Goal: Download file/media

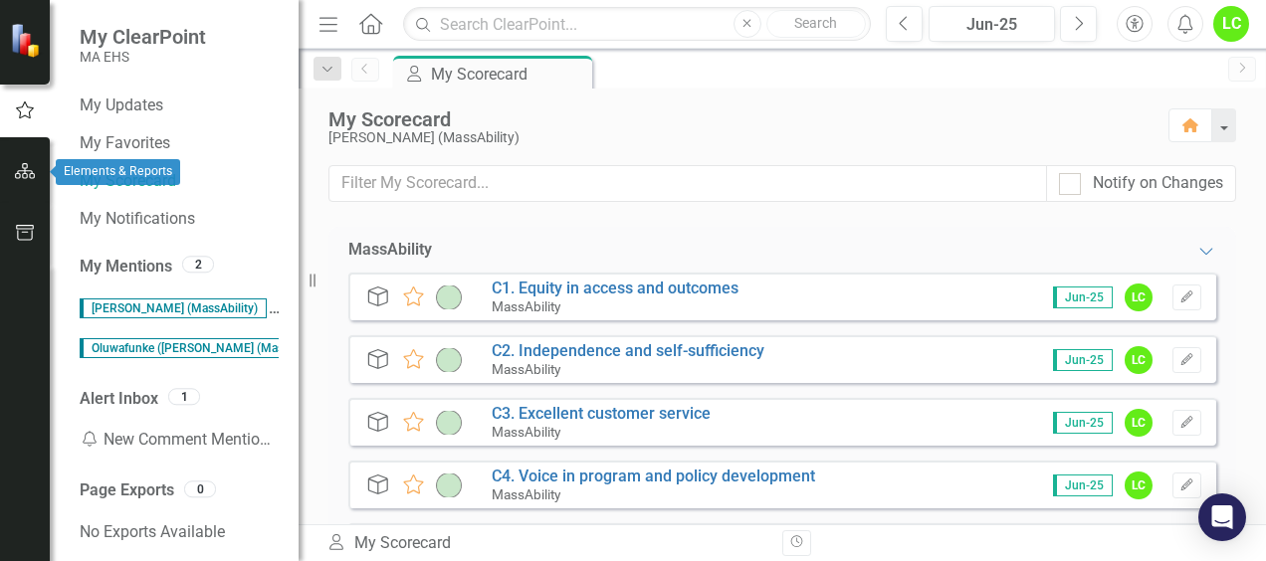
click at [33, 173] on icon "button" at bounding box center [25, 171] width 21 height 16
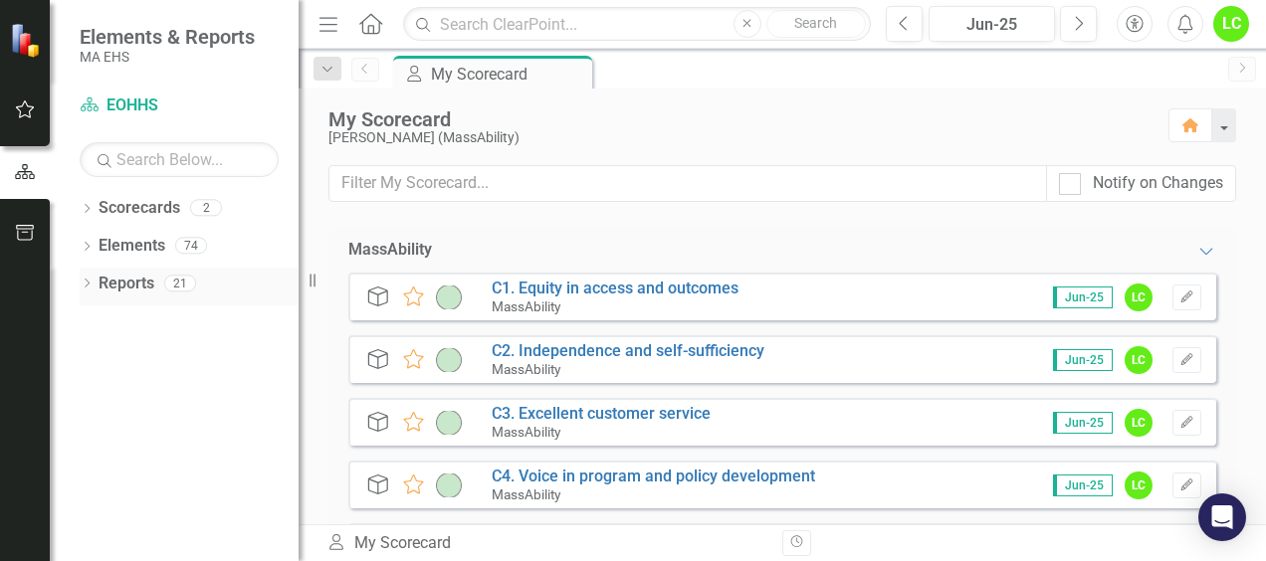
click at [153, 285] on link "Reports" at bounding box center [127, 284] width 56 height 23
click at [119, 102] on link "Scorecard EOHHS" at bounding box center [179, 106] width 199 height 23
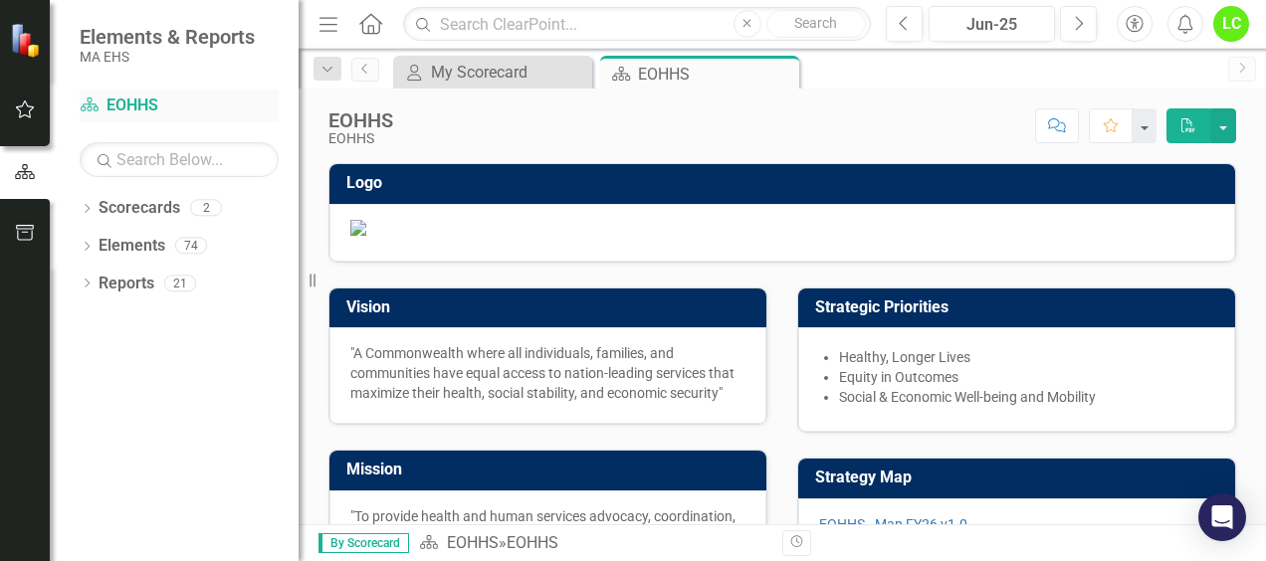
click at [90, 111] on icon at bounding box center [90, 105] width 18 height 14
click at [88, 207] on icon "Dropdown" at bounding box center [87, 210] width 14 height 11
click at [104, 245] on icon "Dropdown" at bounding box center [97, 245] width 15 height 12
click at [185, 289] on link "MassAbility" at bounding box center [213, 284] width 169 height 23
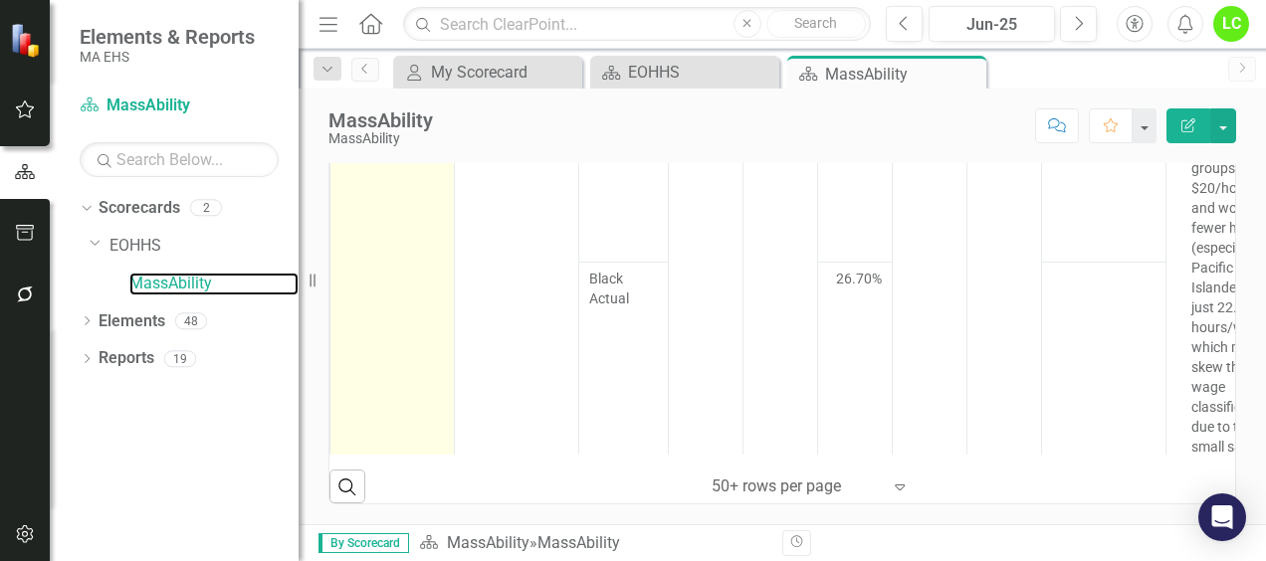
scroll to position [995, 0]
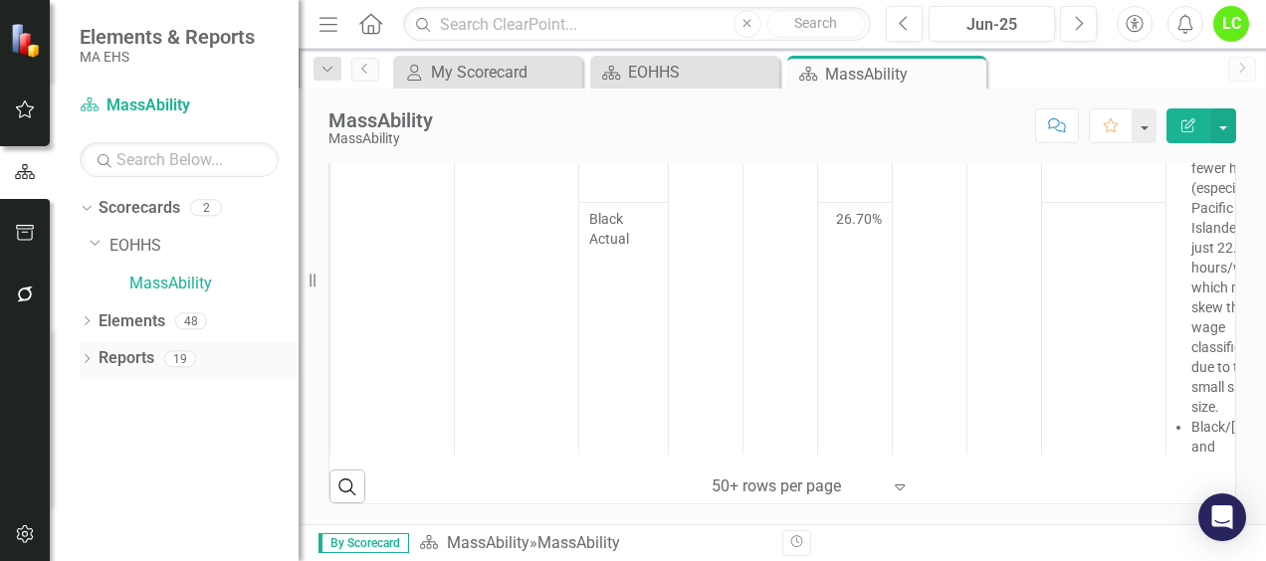
click at [117, 350] on link "Reports" at bounding box center [127, 358] width 56 height 23
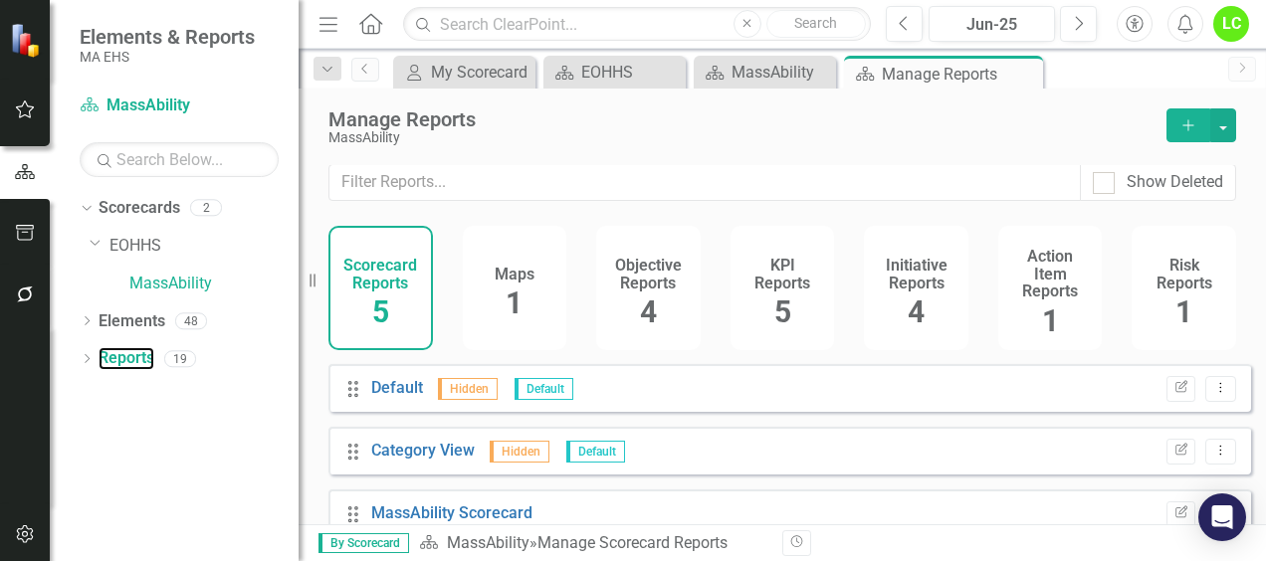
scroll to position [147, 0]
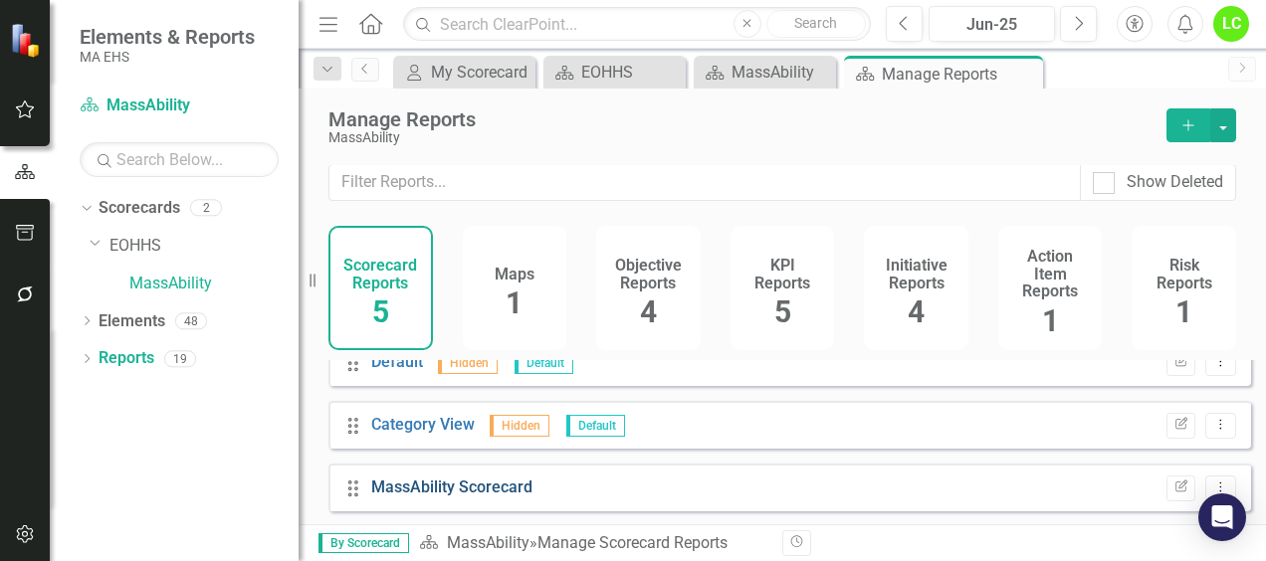
click at [507, 486] on link "MassAbility Scorecard" at bounding box center [451, 487] width 161 height 19
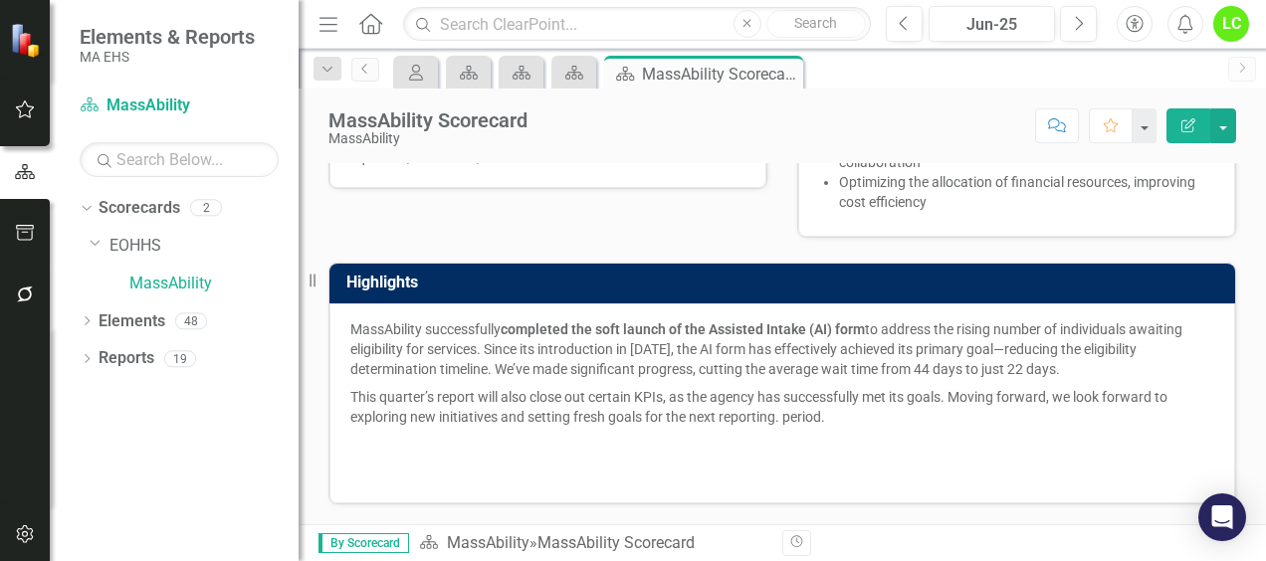
scroll to position [643, 0]
click at [1222, 125] on button "button" at bounding box center [1223, 125] width 26 height 35
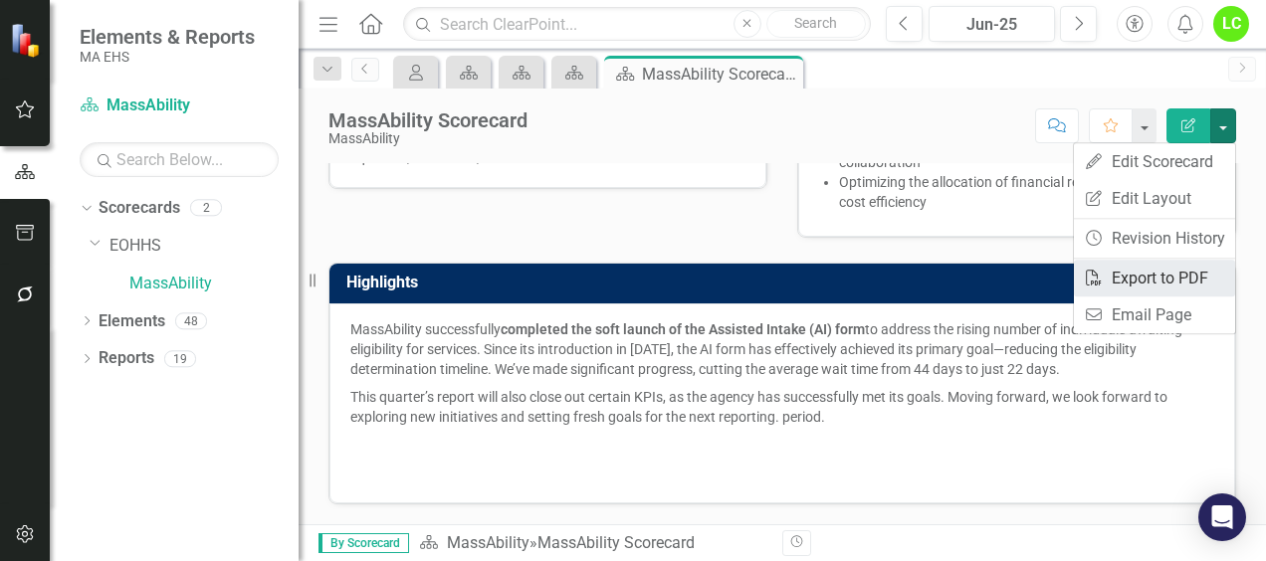
click at [1127, 279] on link "PDF Export to PDF" at bounding box center [1154, 278] width 161 height 37
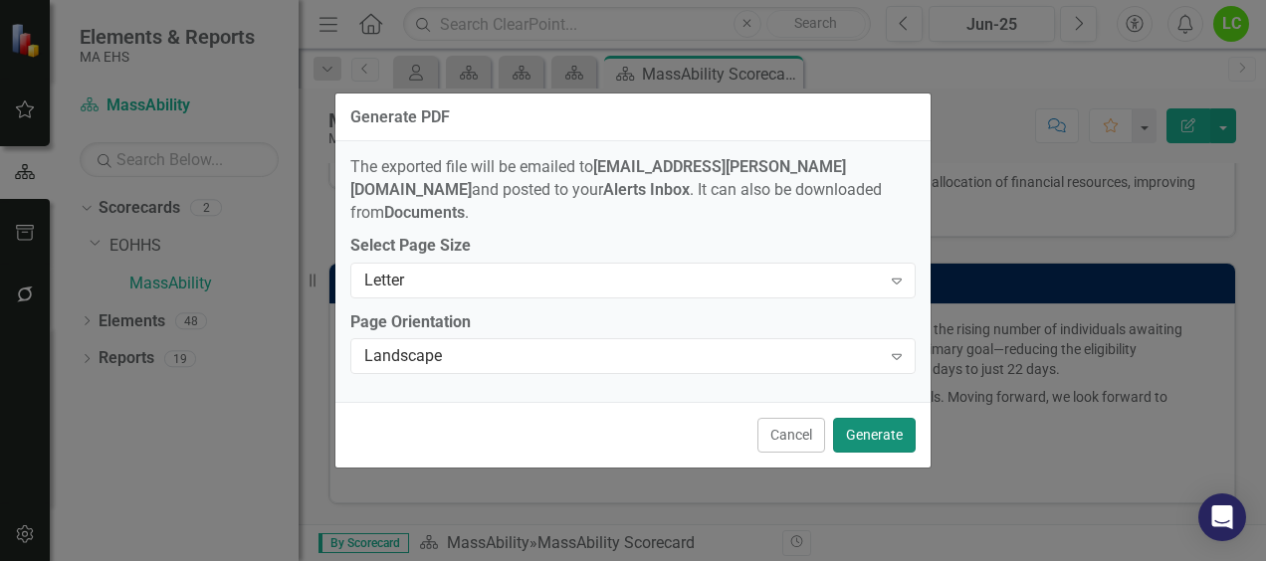
click at [860, 422] on button "Generate" at bounding box center [874, 435] width 83 height 35
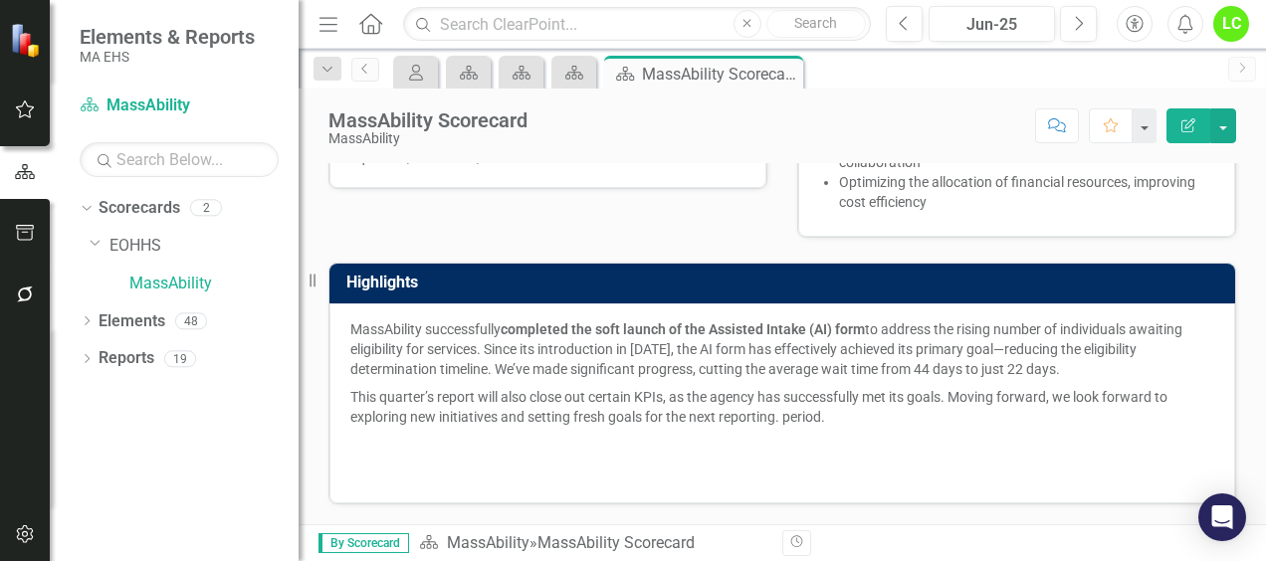
scroll to position [444, 0]
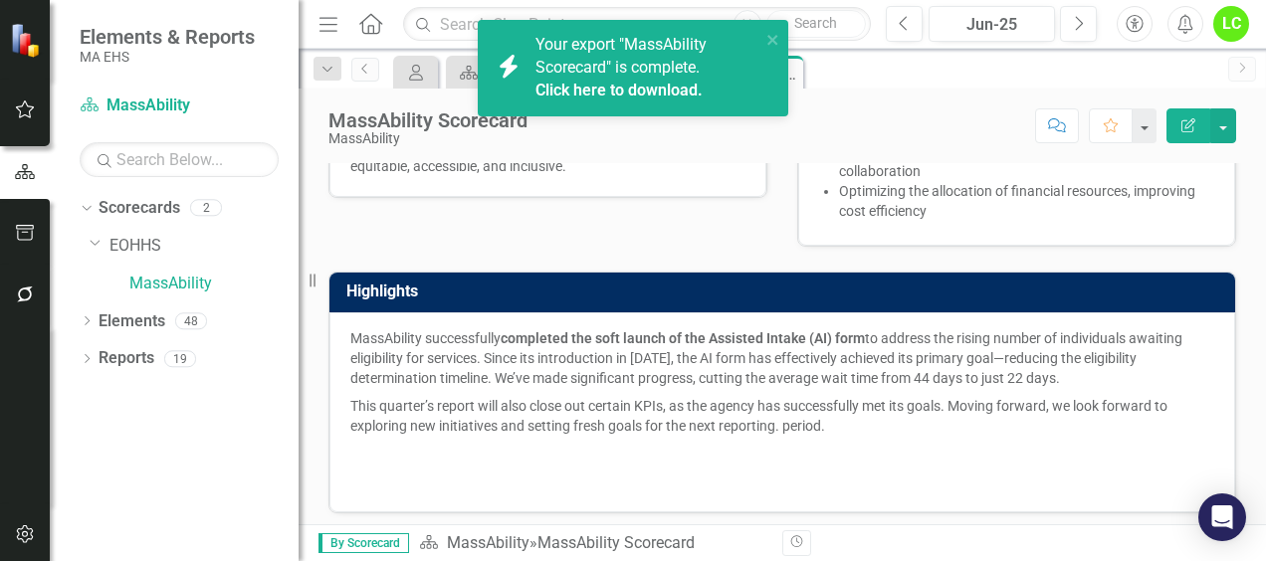
click at [652, 68] on span "Your export "MassAbility Scorecard" is complete. Click here to download." at bounding box center [645, 69] width 220 height 68
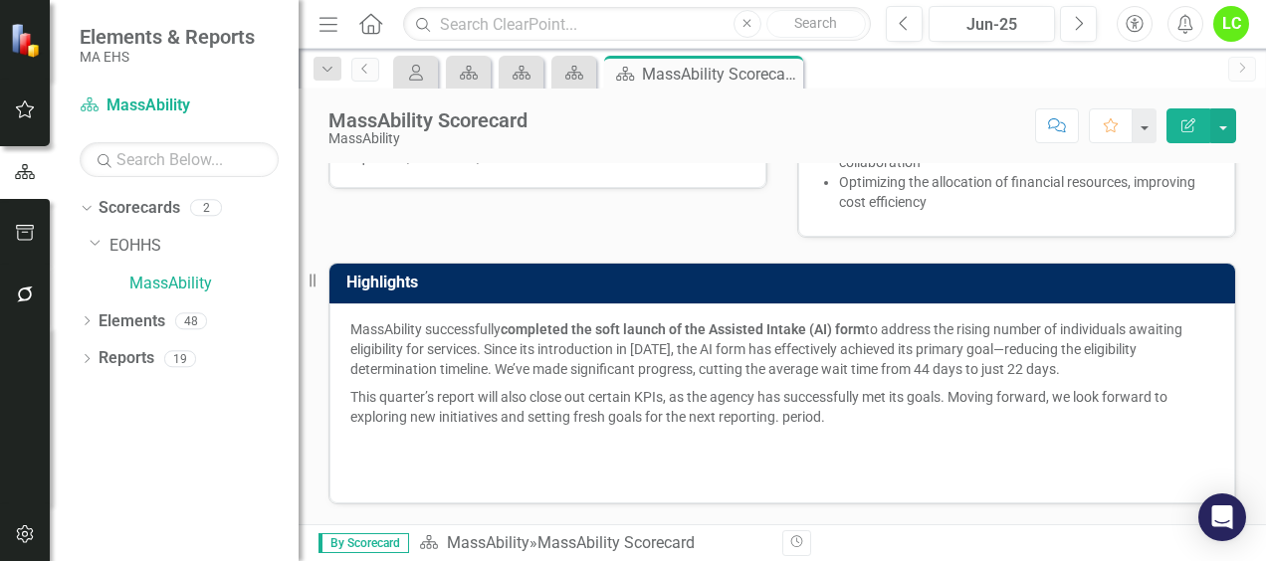
scroll to position [543, 0]
click at [716, 548] on div "Scorecard MassAbility » MassAbility Scorecard" at bounding box center [593, 543] width 348 height 23
click at [122, 354] on link "Reports" at bounding box center [127, 358] width 56 height 23
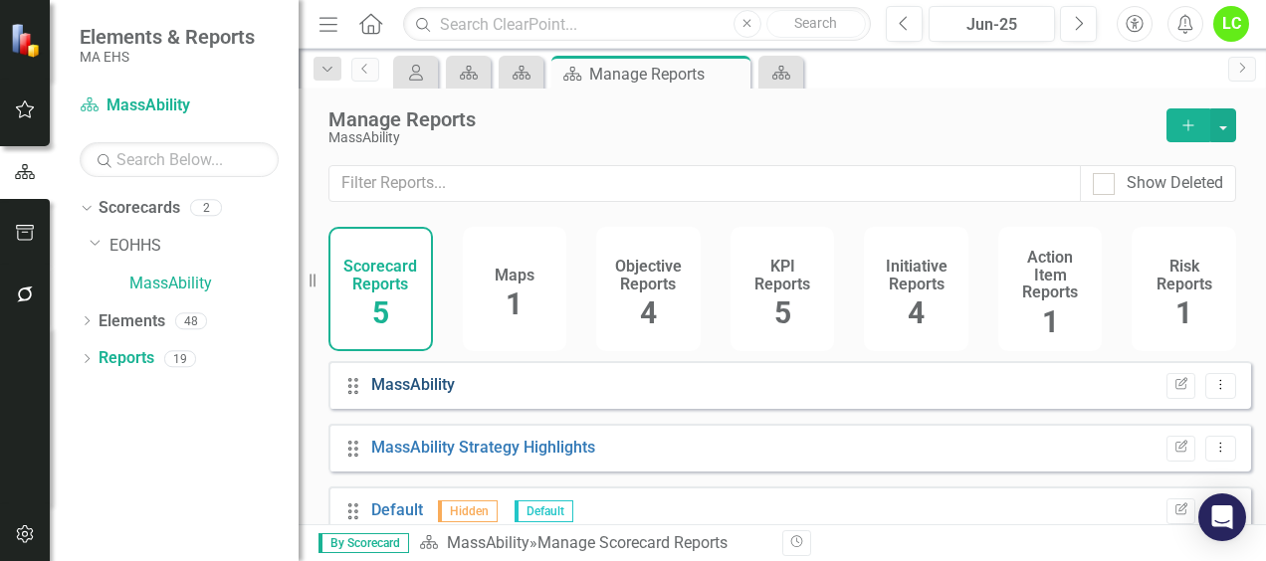
click at [399, 394] on link "MassAbility" at bounding box center [413, 384] width 84 height 19
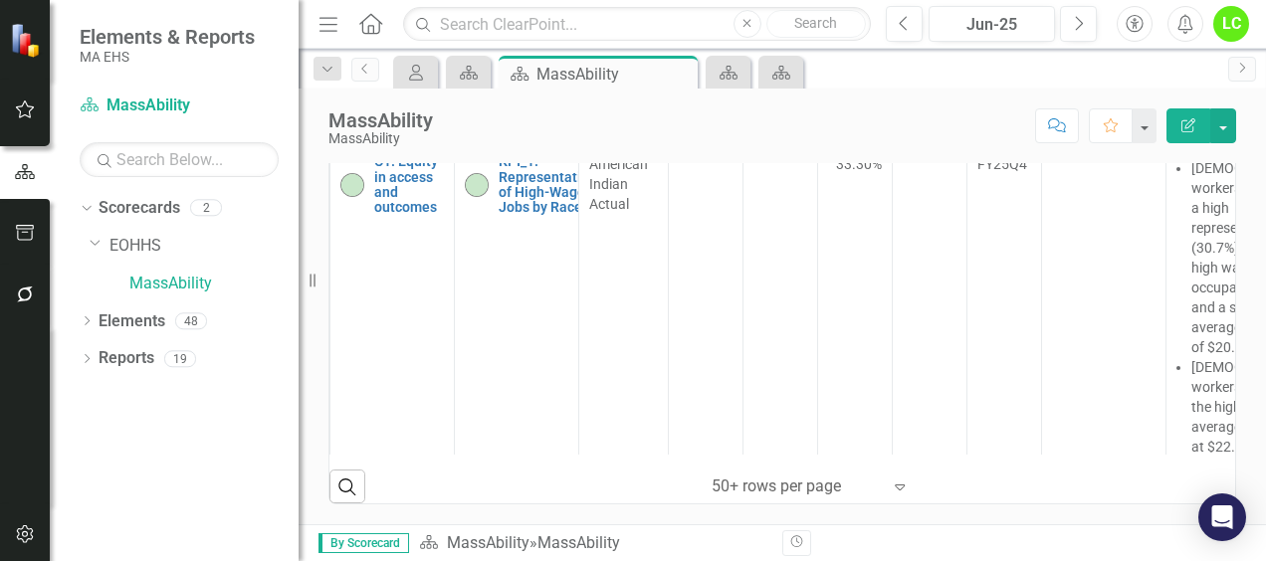
scroll to position [874, 0]
click at [895, 487] on icon at bounding box center [900, 488] width 10 height 6
click at [909, 541] on div "Revision History" at bounding box center [1246, 543] width 928 height 26
click at [1195, 125] on icon "Edit Report" at bounding box center [1188, 125] width 18 height 14
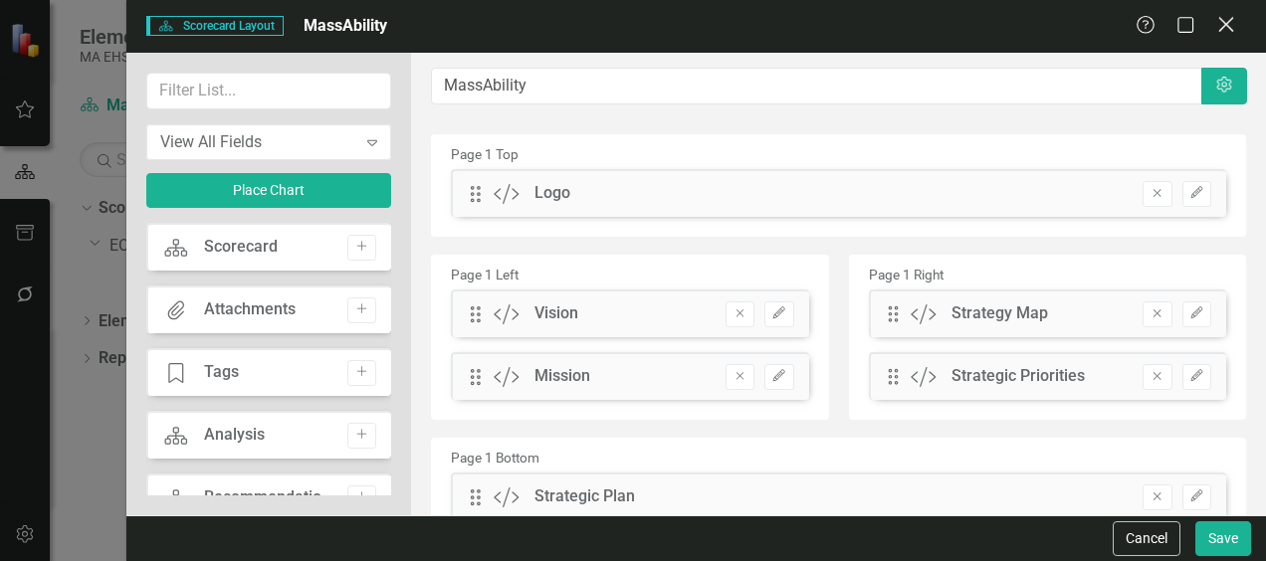
click at [1226, 23] on icon "Close" at bounding box center [1225, 24] width 25 height 19
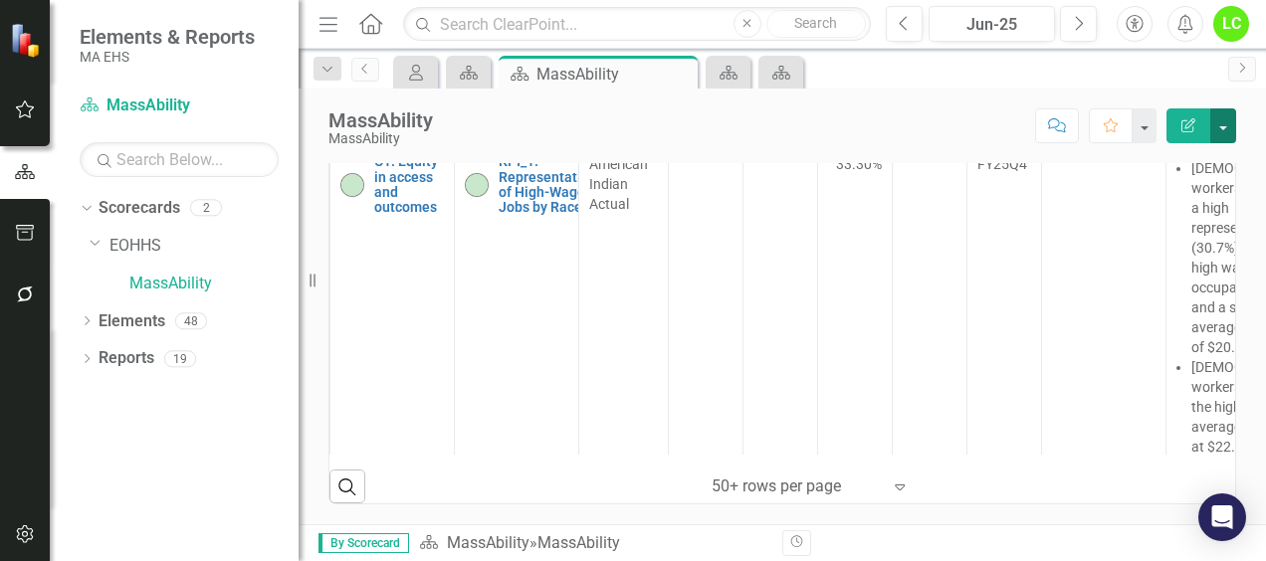
click at [1224, 116] on button "button" at bounding box center [1223, 125] width 26 height 35
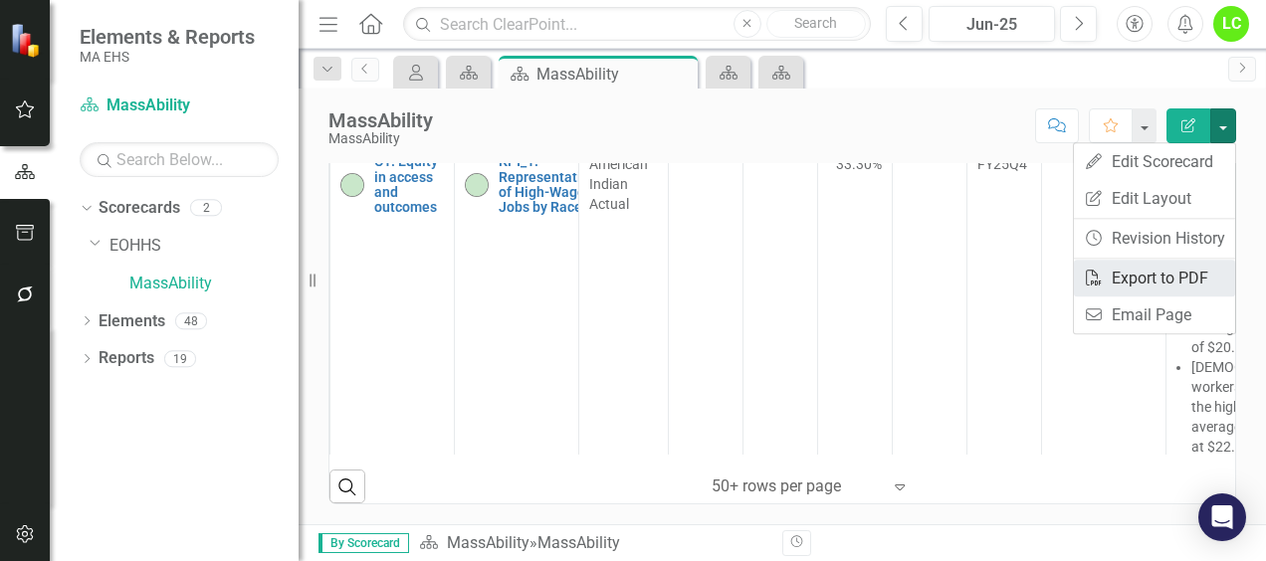
click at [1133, 274] on link "PDF Export to PDF" at bounding box center [1154, 278] width 161 height 37
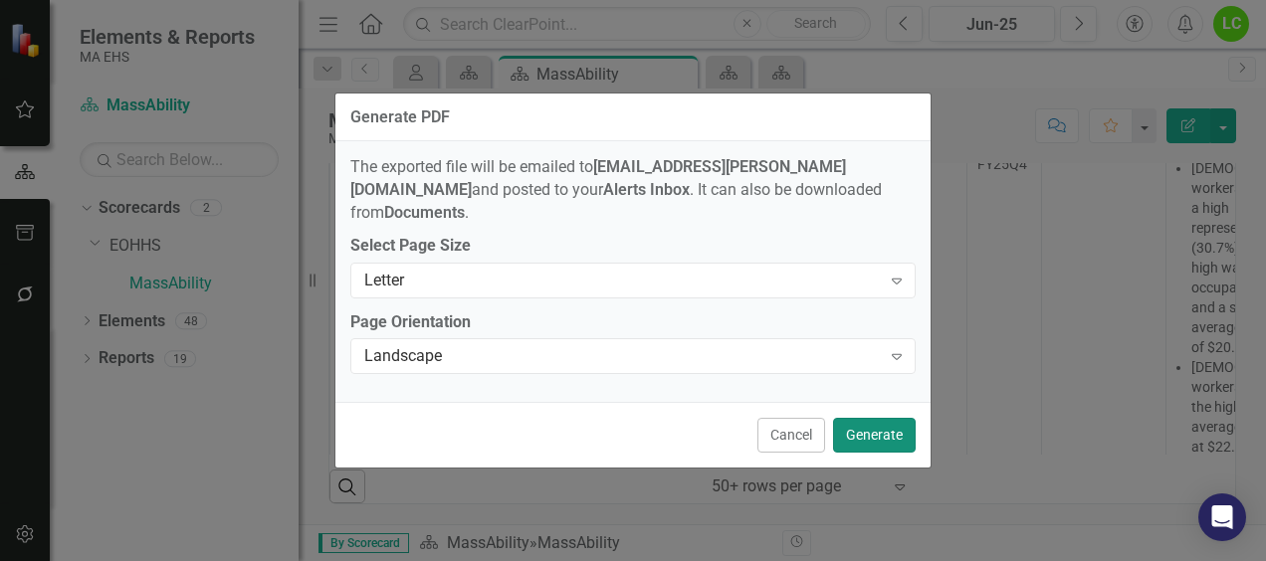
click at [891, 430] on button "Generate" at bounding box center [874, 435] width 83 height 35
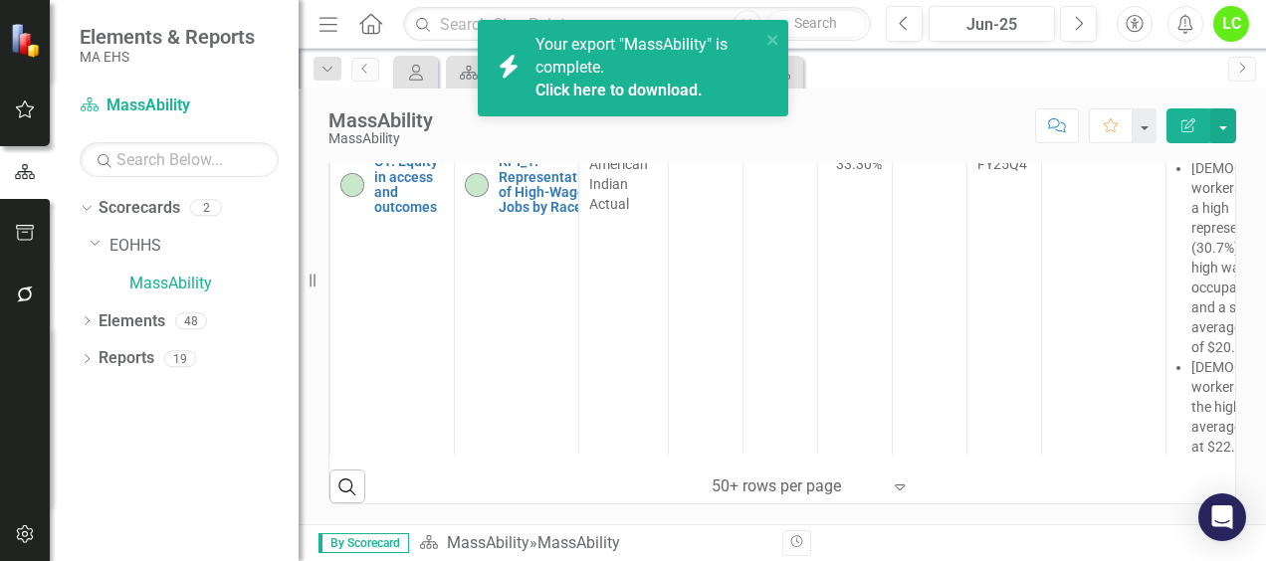
click at [653, 90] on link "Click here to download." at bounding box center [618, 90] width 167 height 19
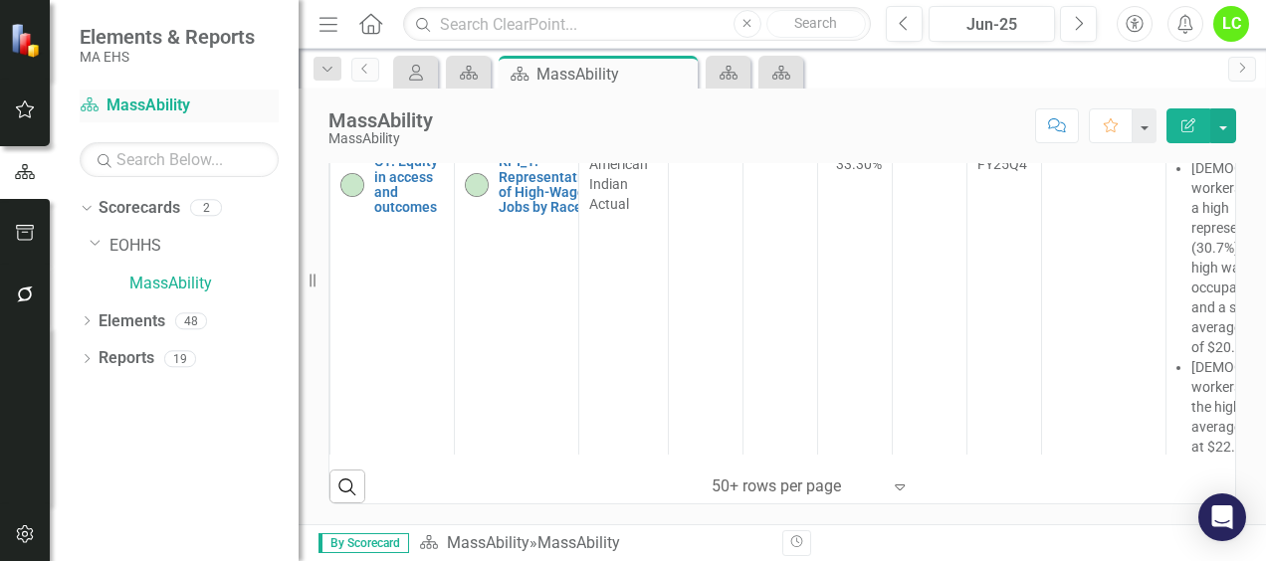
click at [133, 104] on link "Scorecard MassAbility" at bounding box center [179, 106] width 199 height 23
click at [96, 106] on icon at bounding box center [90, 105] width 18 height 14
click at [91, 316] on div "Dropdown" at bounding box center [87, 324] width 14 height 17
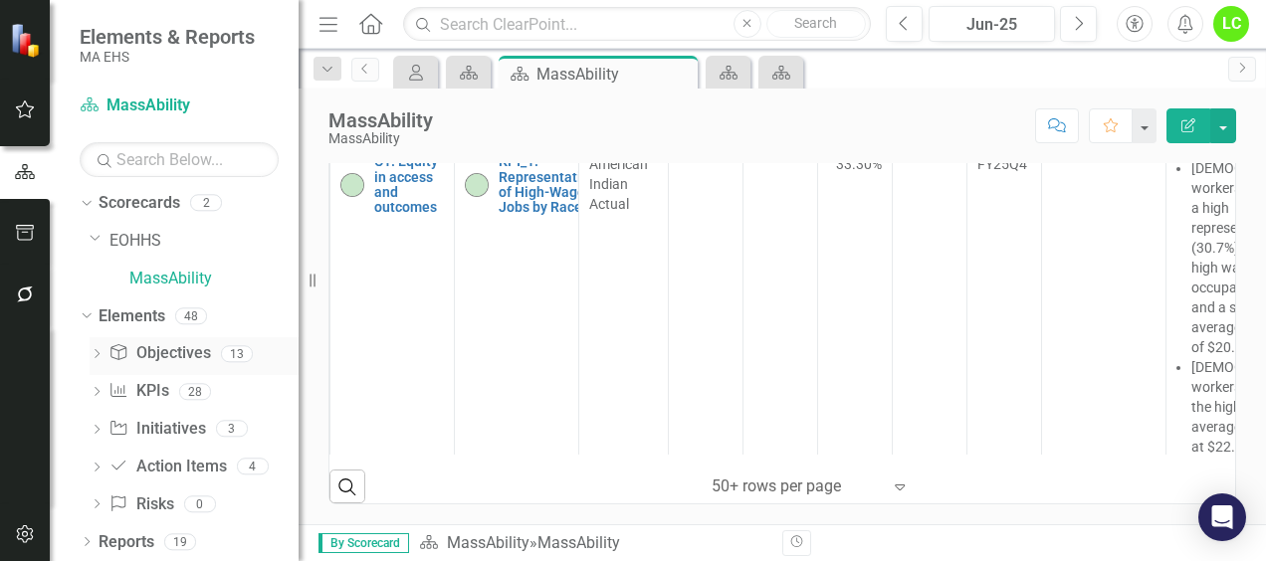
scroll to position [6, 0]
click at [177, 348] on link "Objective Objectives" at bounding box center [159, 352] width 102 height 23
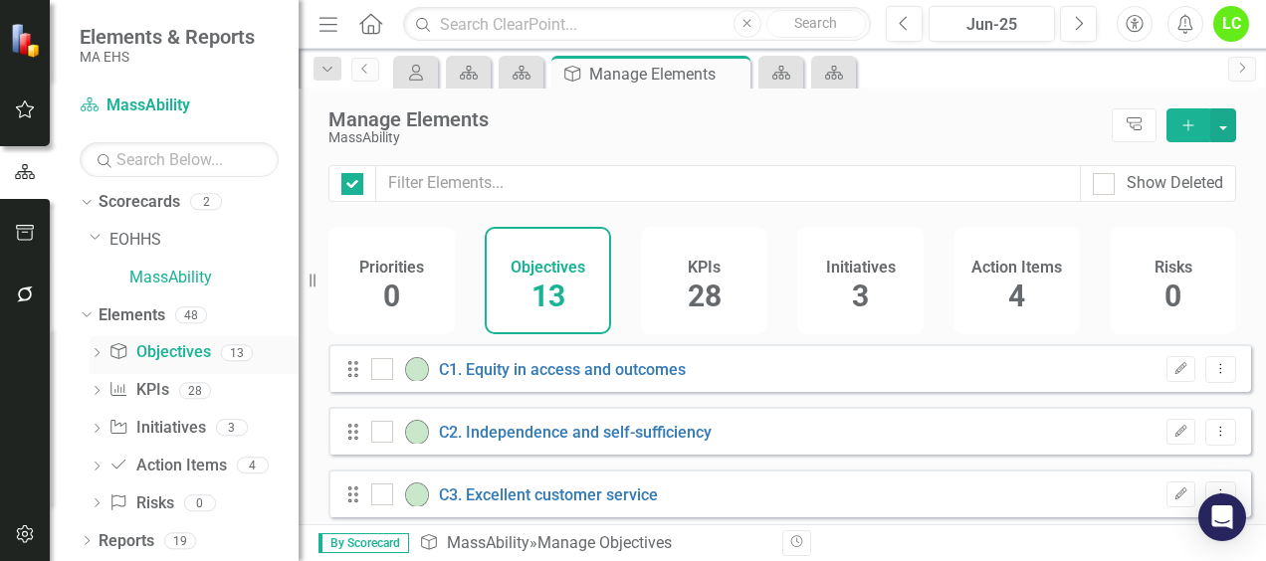
checkbox input "false"
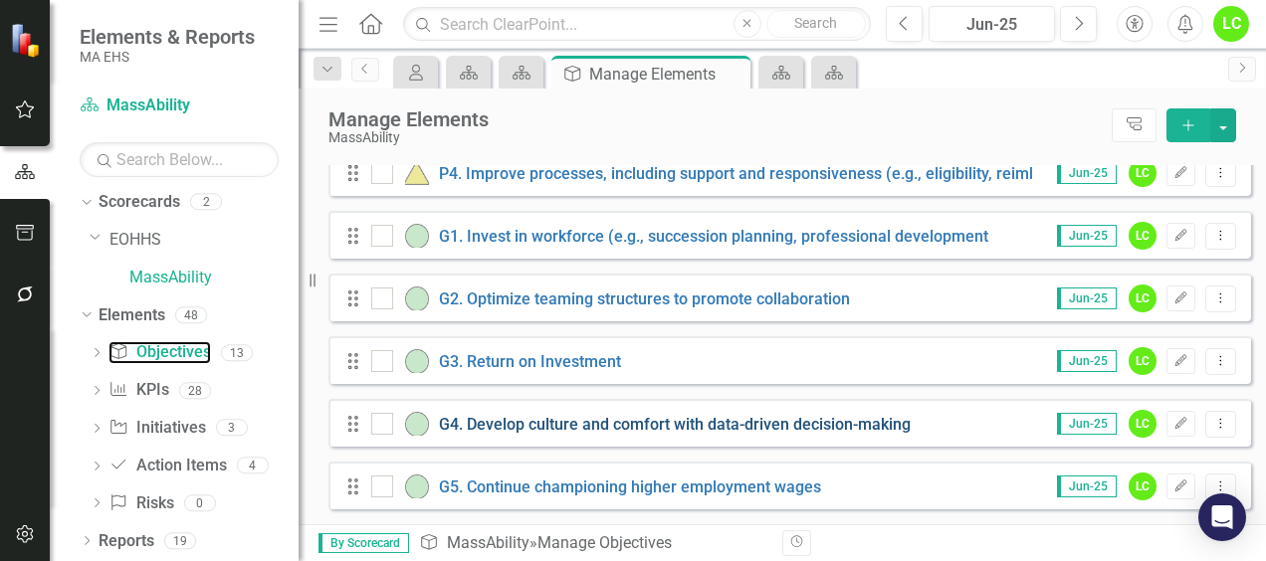
scroll to position [649, 0]
click at [149, 389] on link "KPI KPIs" at bounding box center [138, 390] width 60 height 23
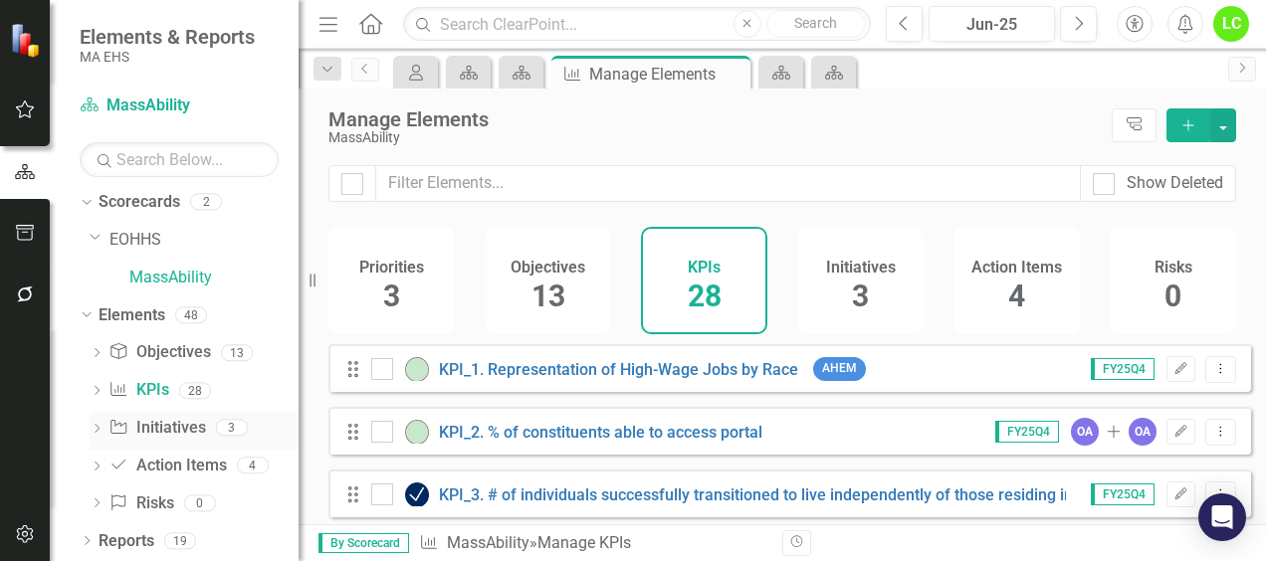
click at [167, 431] on link "Initiative Initiatives" at bounding box center [156, 428] width 97 height 23
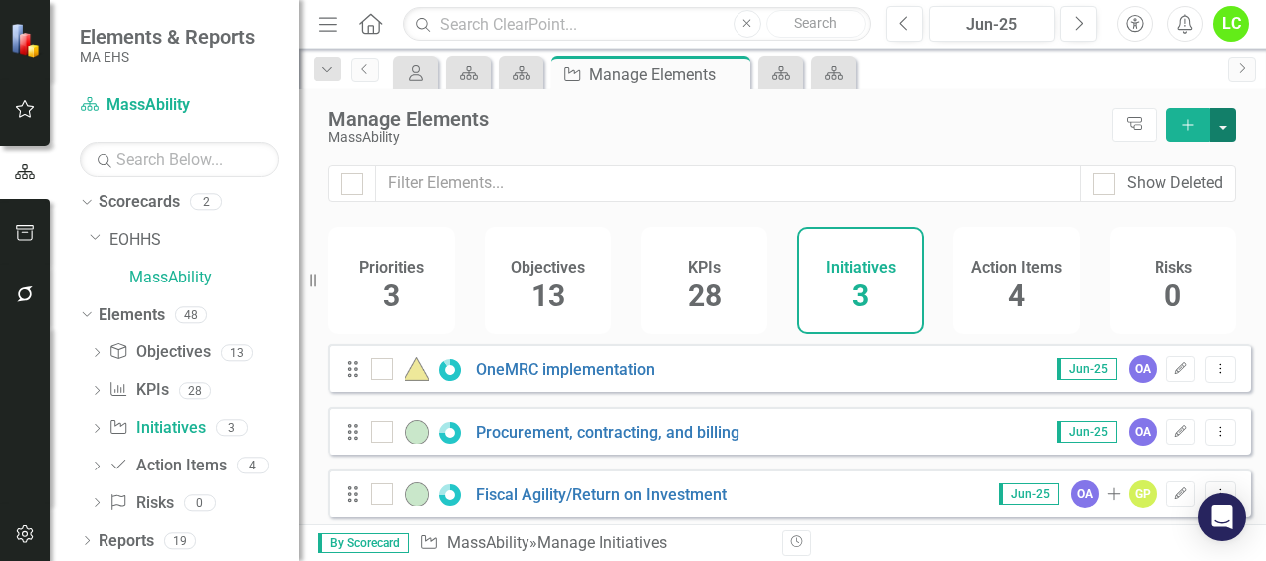
click at [1226, 125] on button "button" at bounding box center [1223, 125] width 26 height 34
click at [967, 128] on div "Manage Elements" at bounding box center [714, 119] width 773 height 22
click at [135, 539] on link "Reports" at bounding box center [127, 541] width 56 height 23
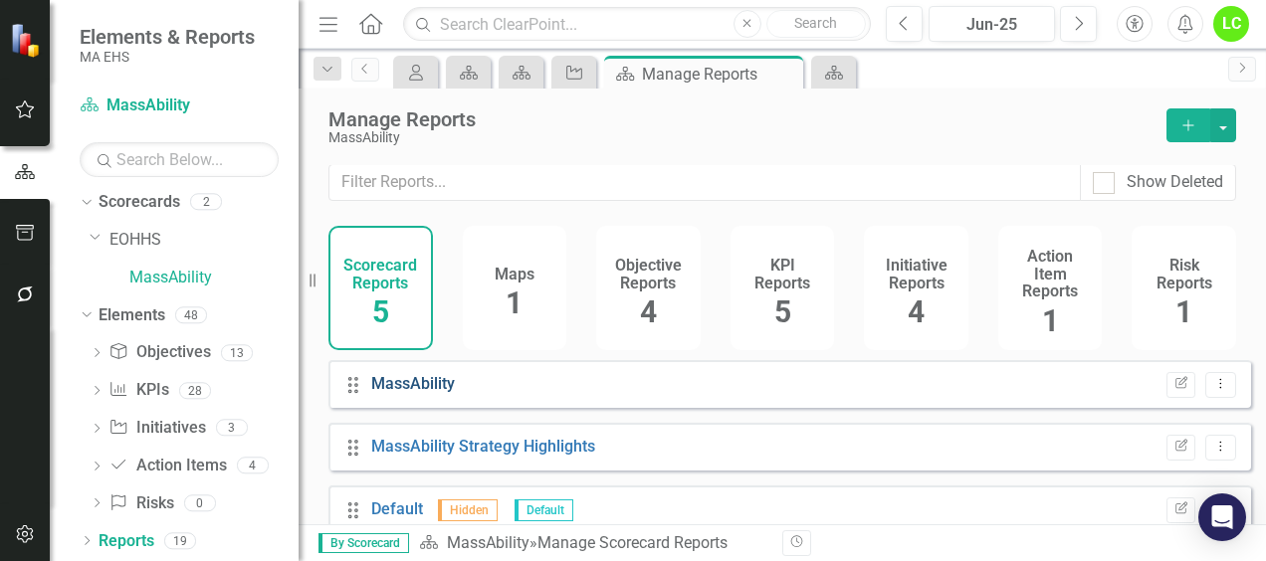
click at [421, 384] on link "MassAbility" at bounding box center [413, 383] width 84 height 19
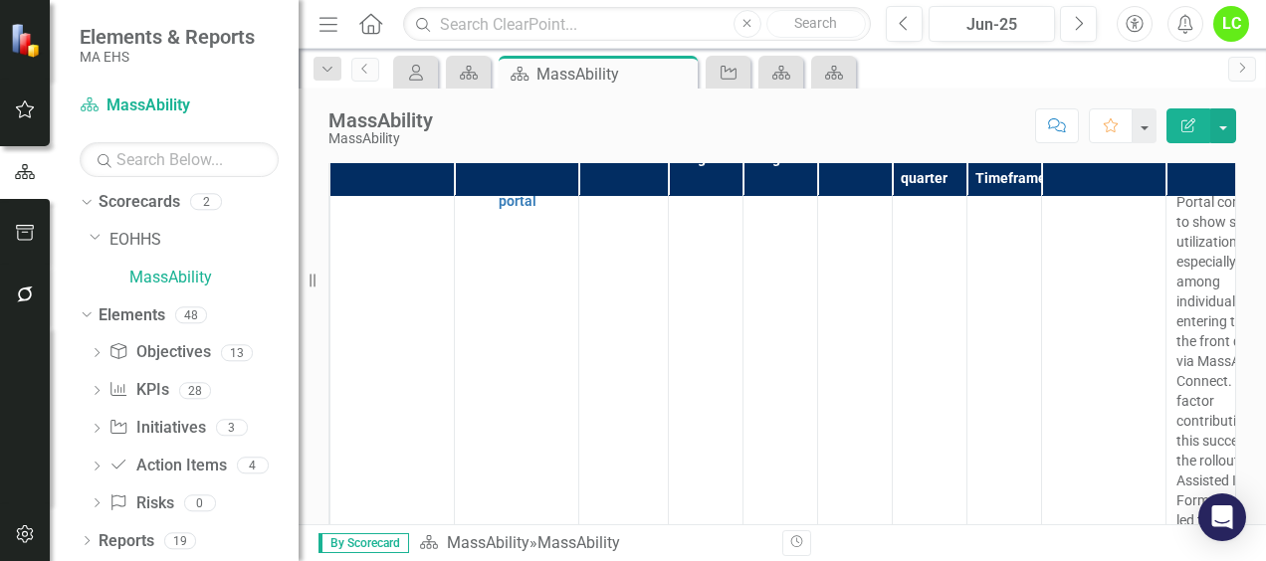
scroll to position [3085, 0]
click at [153, 540] on link "Reports" at bounding box center [127, 541] width 56 height 23
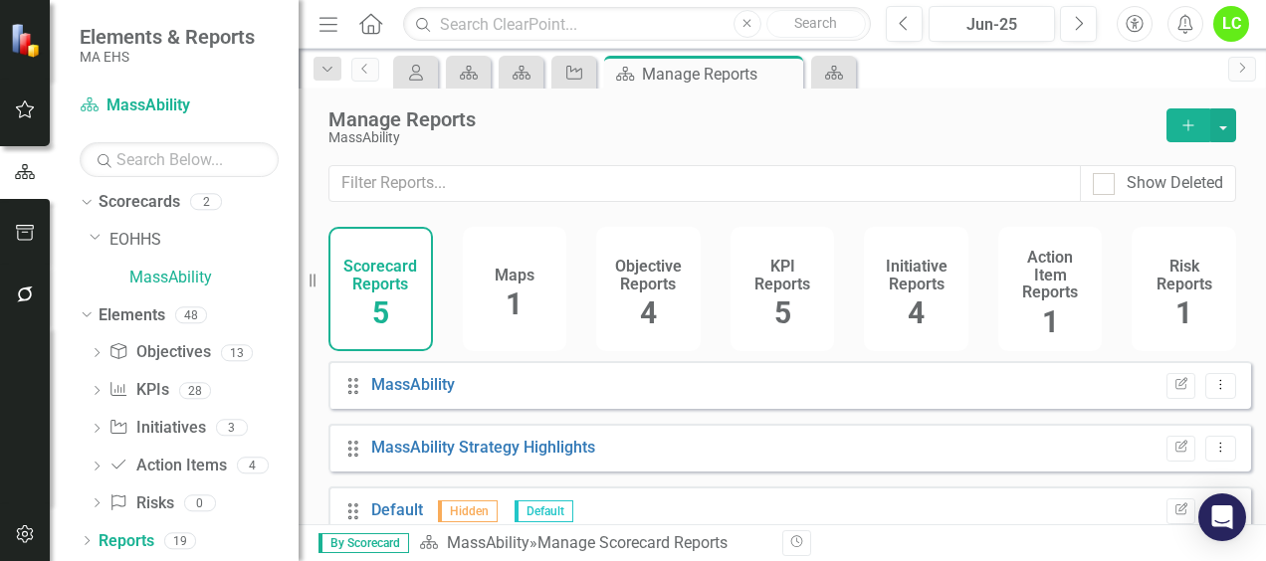
click at [647, 289] on h4 "Objective Reports" at bounding box center [648, 275] width 81 height 35
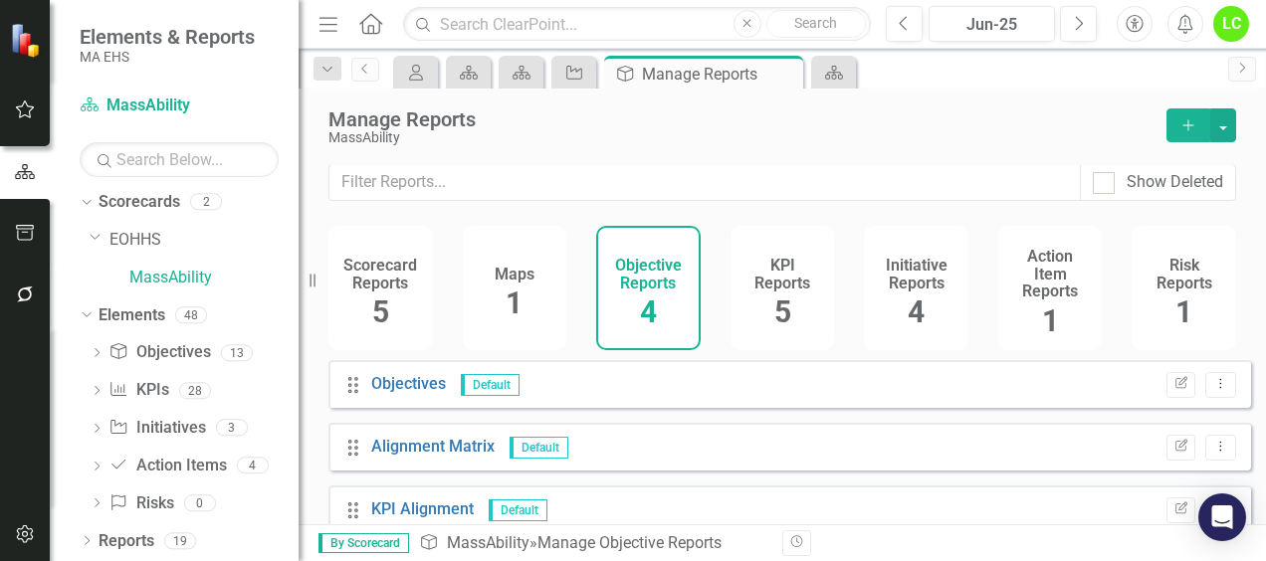
scroll to position [85, 0]
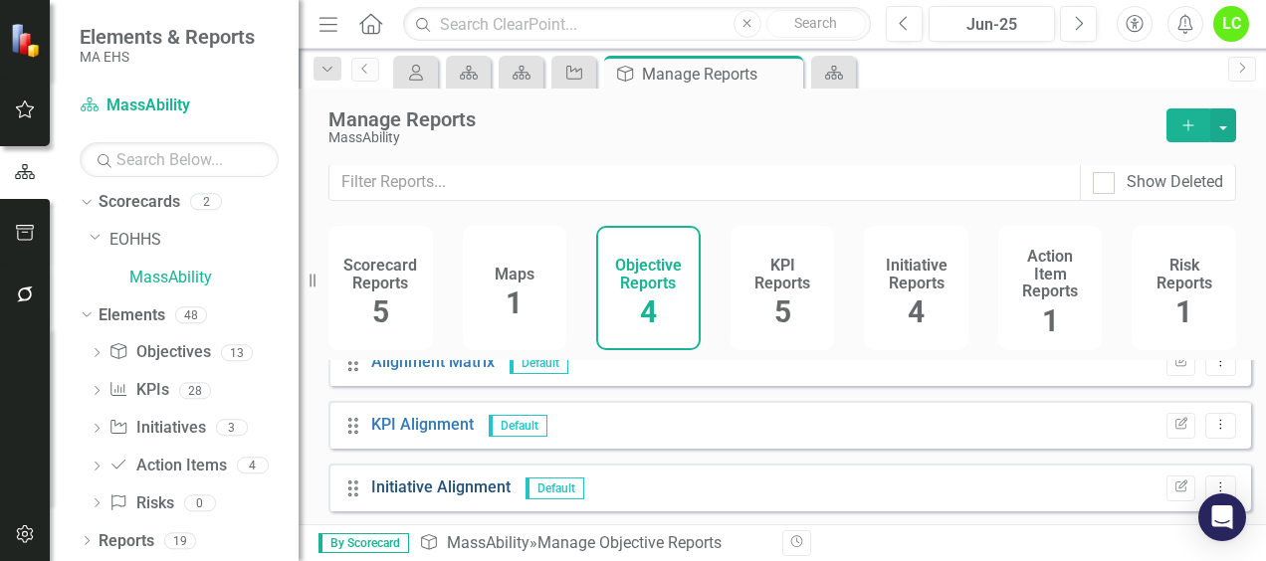
click at [462, 485] on link "Initiative Alignment" at bounding box center [440, 487] width 139 height 19
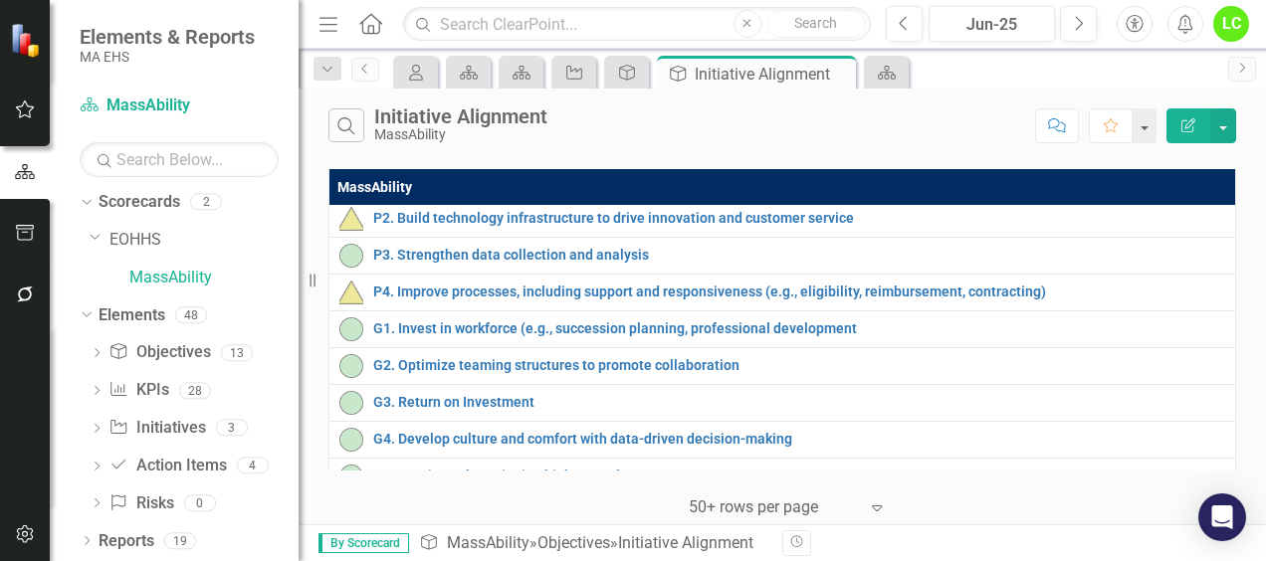
scroll to position [225, 0]
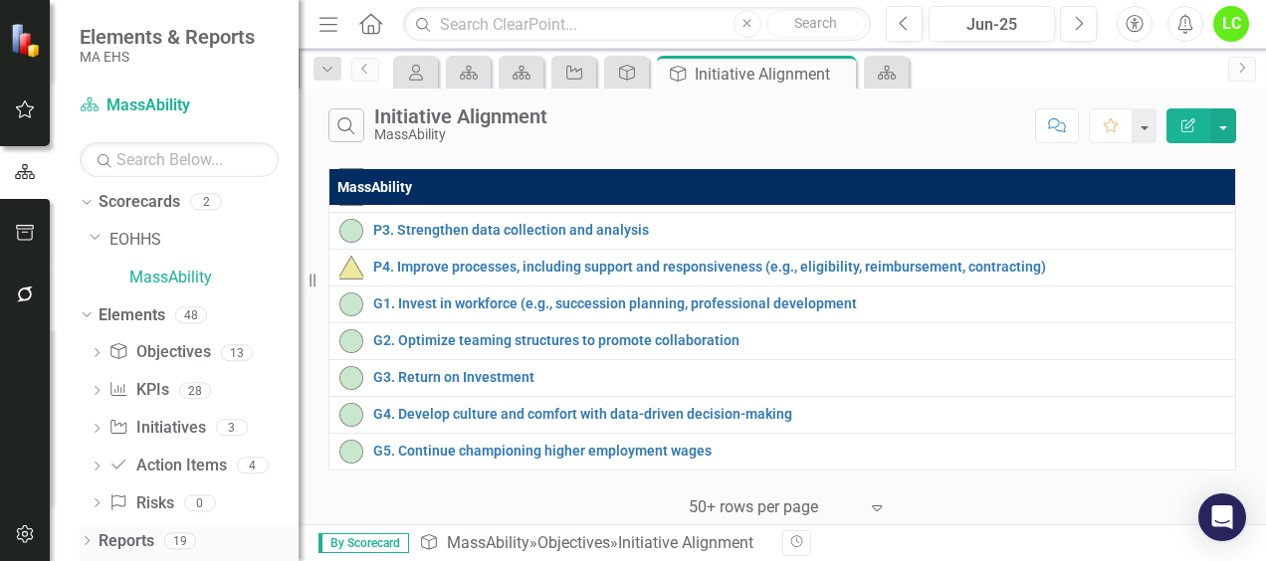
click at [139, 539] on link "Reports" at bounding box center [127, 541] width 56 height 23
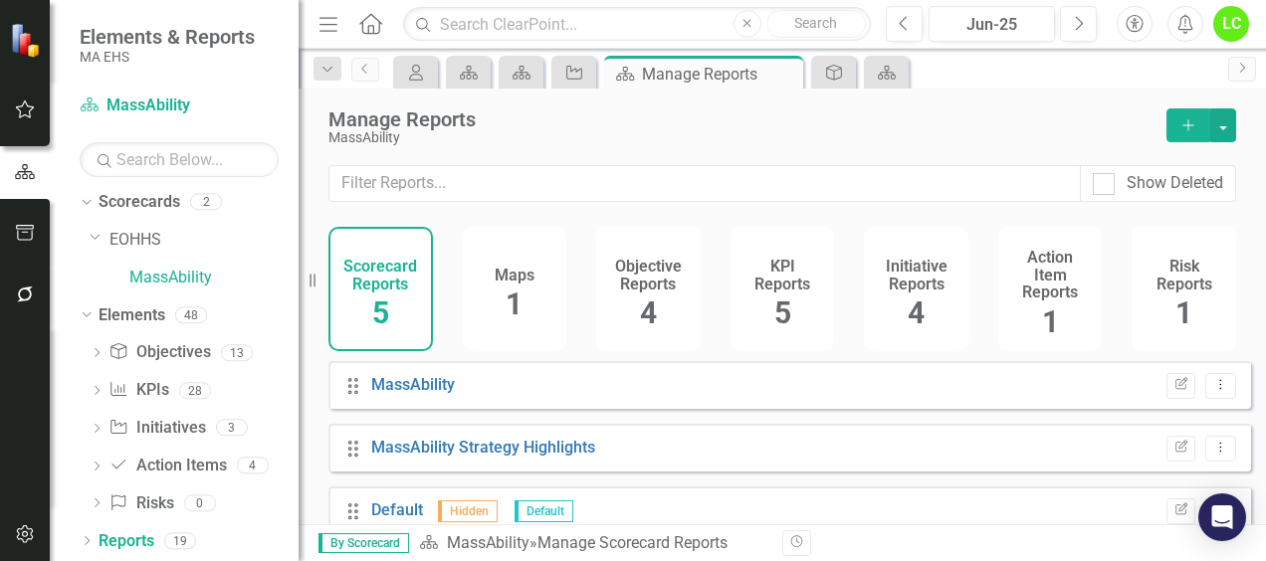
click at [926, 305] on div "Initiative Reports 4" at bounding box center [916, 289] width 105 height 124
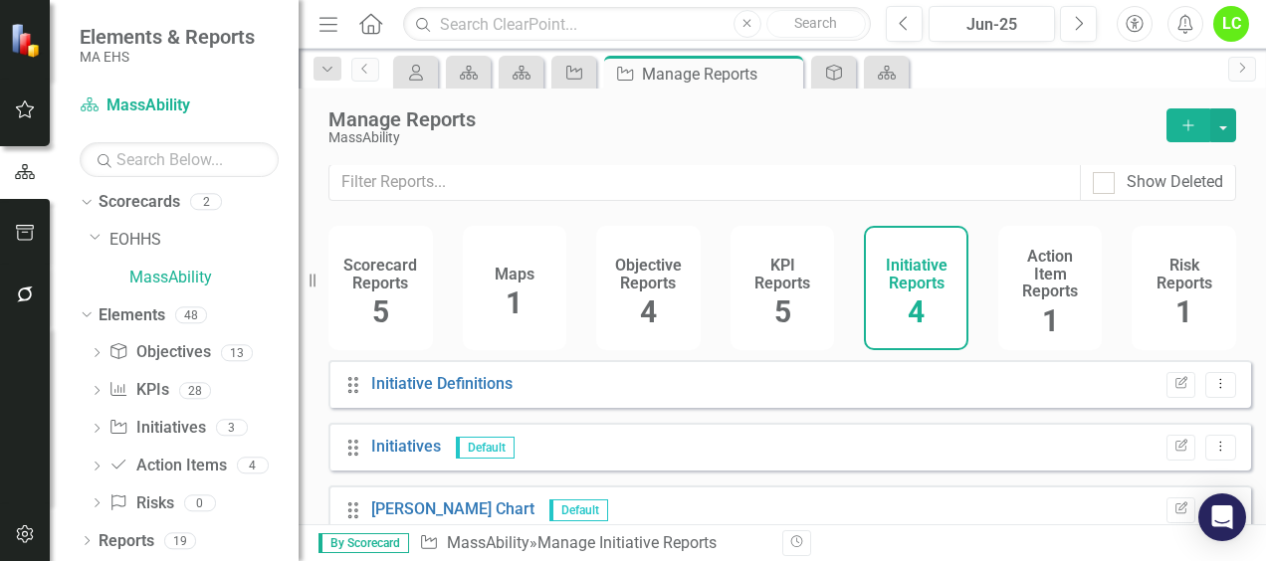
scroll to position [15, 0]
click at [483, 383] on link "Initiative Definitions" at bounding box center [441, 383] width 141 height 19
click at [1224, 119] on button "button" at bounding box center [1223, 125] width 26 height 34
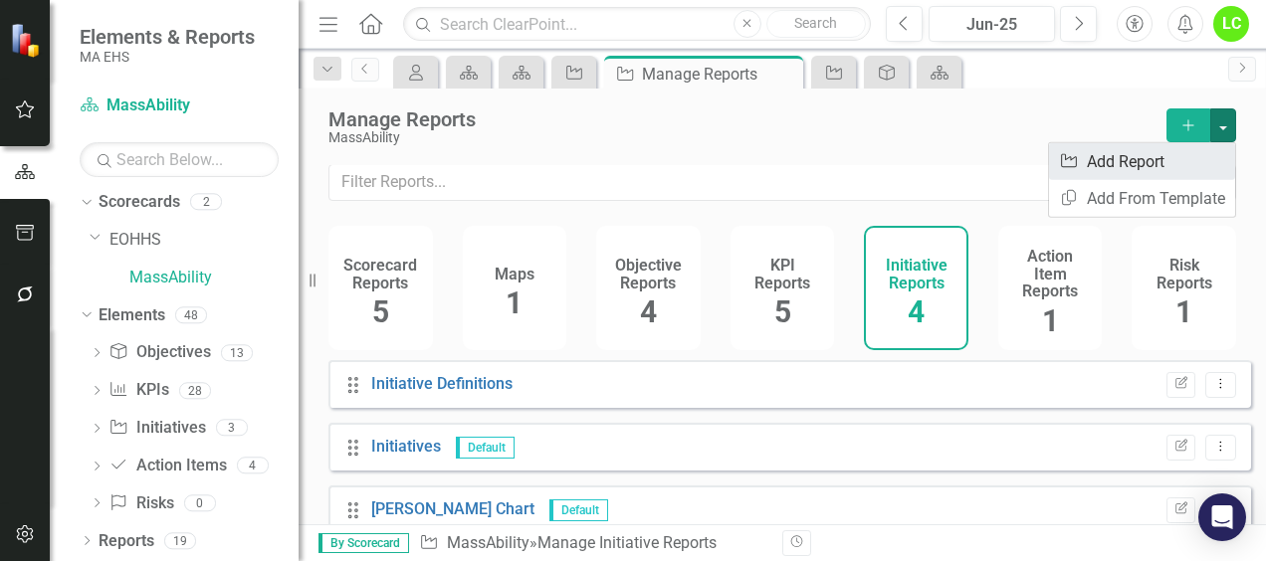
click at [1150, 156] on link "Initiative Add Report" at bounding box center [1142, 161] width 186 height 37
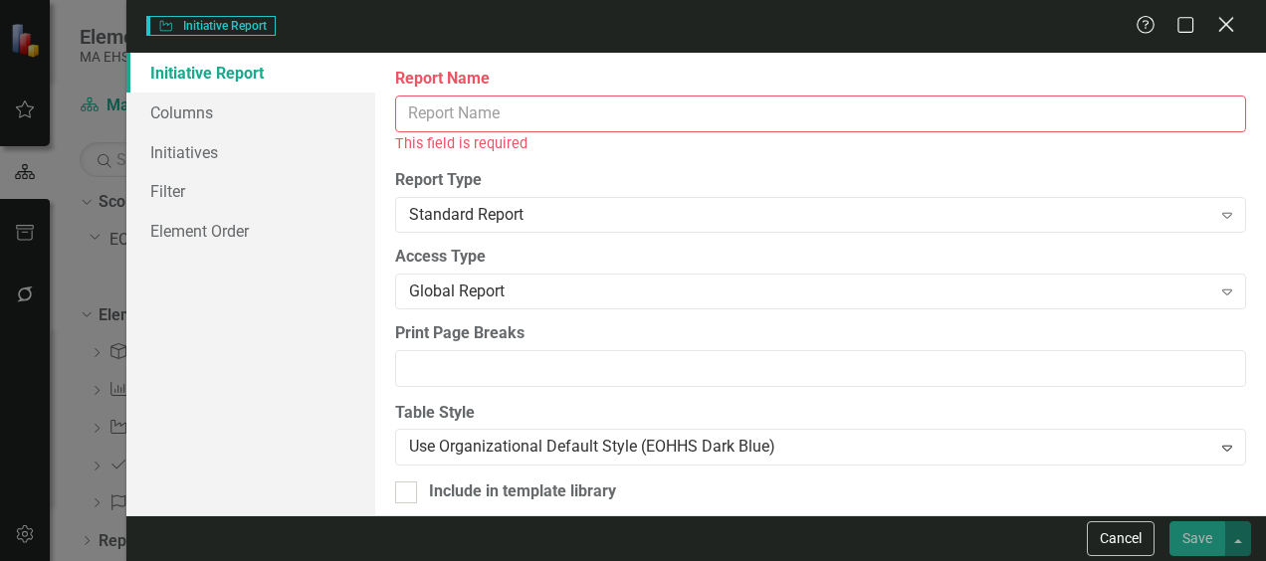
click at [1225, 22] on icon "Close" at bounding box center [1225, 24] width 25 height 19
